Goal: Find contact information: Find contact information

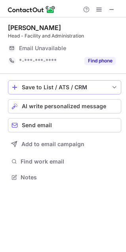
scroll to position [172, 126]
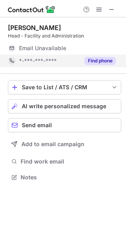
click at [92, 64] on button "Find phone" at bounding box center [99, 61] width 31 height 8
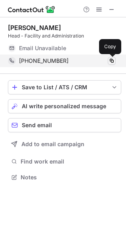
click at [113, 64] on span at bounding box center [111, 61] width 6 height 6
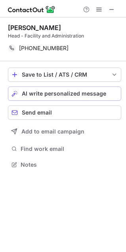
scroll to position [159, 126]
click at [109, 9] on span at bounding box center [111, 9] width 6 height 6
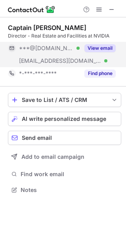
scroll to position [185, 126]
click at [95, 45] on button "View email" at bounding box center [99, 48] width 31 height 8
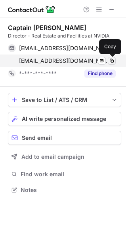
click at [111, 62] on span at bounding box center [111, 61] width 6 height 6
click at [112, 61] on span at bounding box center [111, 61] width 6 height 6
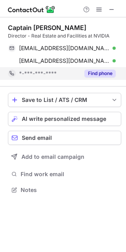
click at [93, 74] on button "Find phone" at bounding box center [99, 74] width 31 height 8
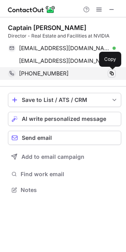
click at [111, 75] on span at bounding box center [111, 73] width 6 height 6
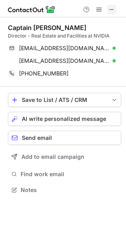
click at [112, 10] on span at bounding box center [111, 9] width 6 height 6
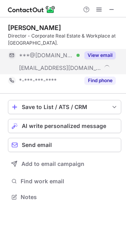
scroll to position [192, 126]
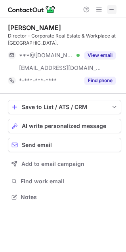
click at [113, 11] on span at bounding box center [111, 9] width 6 height 6
